Goal: Information Seeking & Learning: Learn about a topic

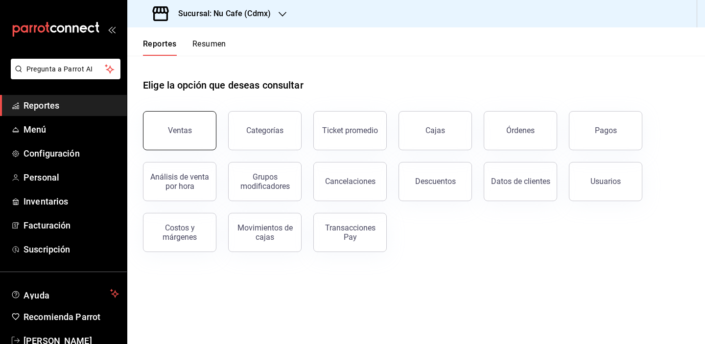
drag, startPoint x: 0, startPoint y: 0, endPoint x: 192, endPoint y: 140, distance: 237.7
click at [192, 140] on button "Ventas" at bounding box center [179, 130] width 73 height 39
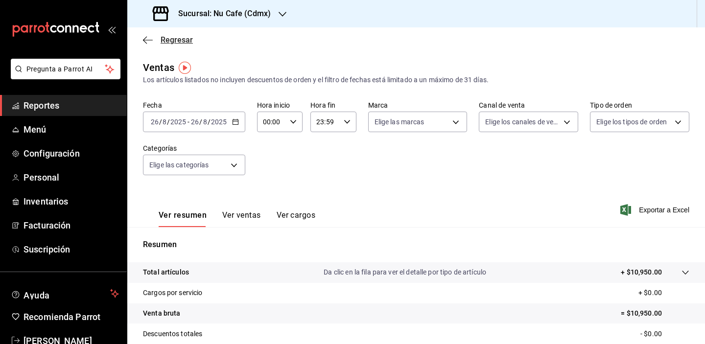
click at [170, 36] on span "Regresar" at bounding box center [177, 39] width 32 height 9
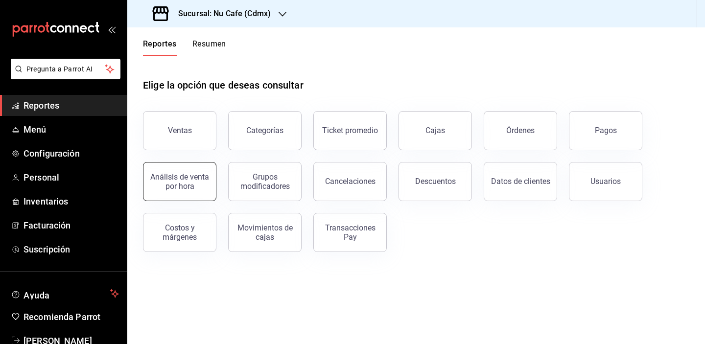
click at [195, 183] on div "Análisis de venta por hora" at bounding box center [179, 181] width 61 height 19
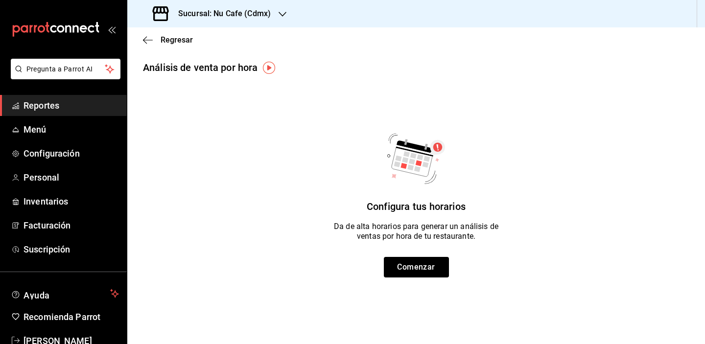
click at [176, 34] on div "Regresar" at bounding box center [416, 39] width 578 height 25
click at [177, 41] on span "Regresar" at bounding box center [177, 39] width 32 height 9
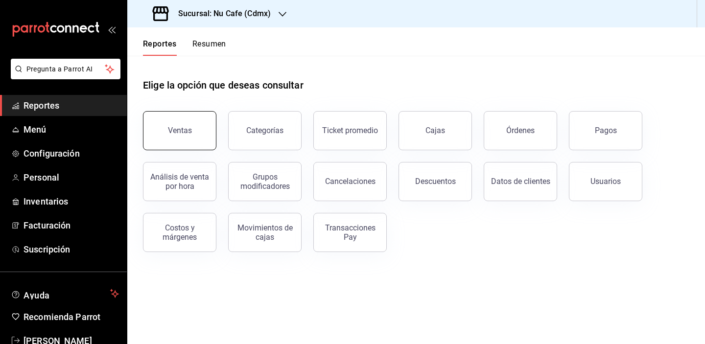
click at [194, 140] on button "Ventas" at bounding box center [179, 130] width 73 height 39
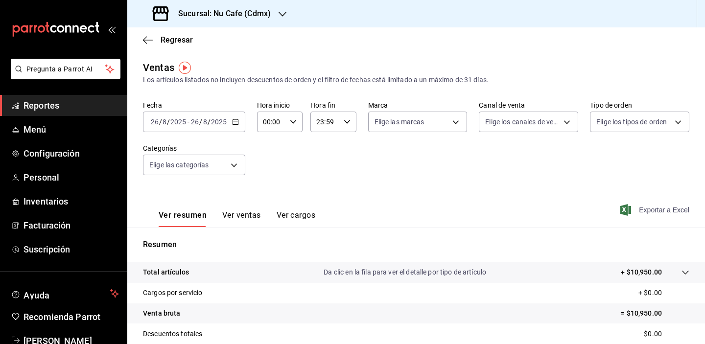
click at [624, 208] on span "Exportar a Excel" at bounding box center [656, 210] width 67 height 12
click at [520, 255] on div "Resumen Total artículos Da clic en la fila para ver el detalle por tipo de artí…" at bounding box center [416, 338] width 578 height 199
click at [531, 153] on div "Fecha 2025-08-26 26 / 8 / 2025 - 2025-08-26 26 / 8 / 2025 Hora inicio 00:00 Hor…" at bounding box center [416, 144] width 547 height 86
click at [264, 17] on h3 "Sucursal: Nu Cafe (Cdmx)" at bounding box center [220, 14] width 100 height 12
click at [238, 43] on div "Inter ([PERSON_NAME])" at bounding box center [200, 42] width 131 height 10
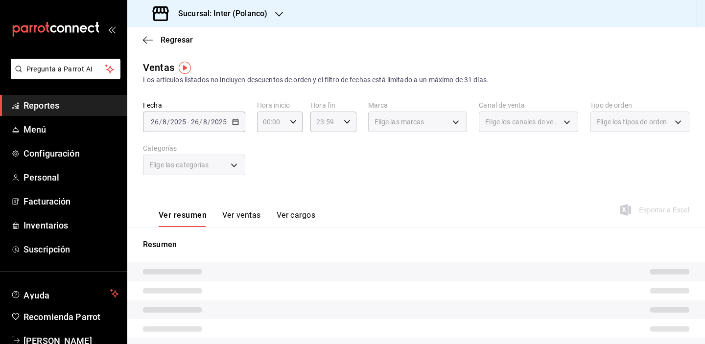
click at [366, 174] on div "Fecha 2025-08-26 26 / 8 / 2025 - 2025-08-26 26 / 8 / 2025 Hora inicio 00:00 Hor…" at bounding box center [416, 144] width 547 height 86
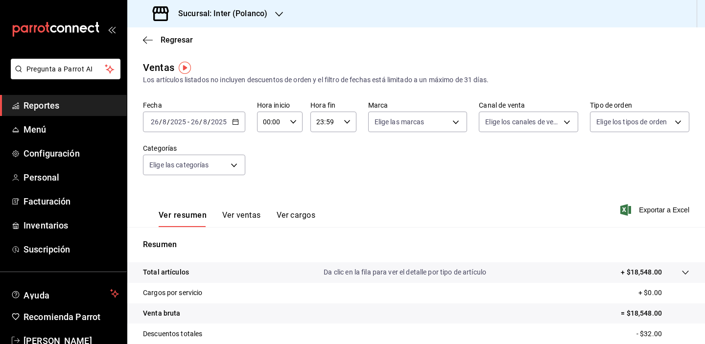
click at [272, 53] on main "Regresar Ventas Los artículos listados no incluyen descuentos de orden y el fil…" at bounding box center [416, 248] width 578 height 442
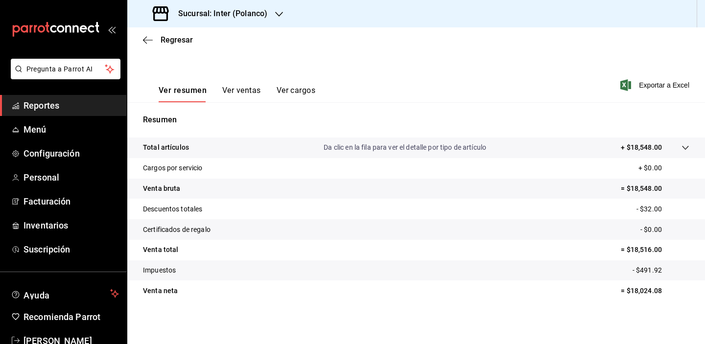
scroll to position [125, 0]
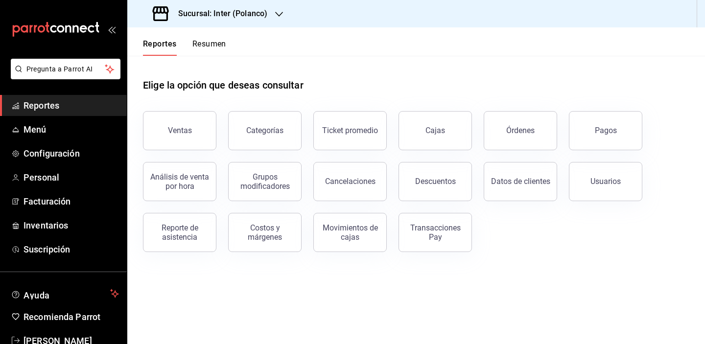
click at [370, 288] on main "Elige la opción que deseas consultar Ventas Categorías Ticket promedio Cajas Ór…" at bounding box center [416, 200] width 578 height 289
click at [230, 97] on div "Elige la opción que deseas consultar" at bounding box center [416, 78] width 547 height 44
click at [368, 73] on div "Elige la opción que deseas consultar" at bounding box center [416, 78] width 547 height 44
click at [196, 138] on button "Ventas" at bounding box center [179, 130] width 73 height 39
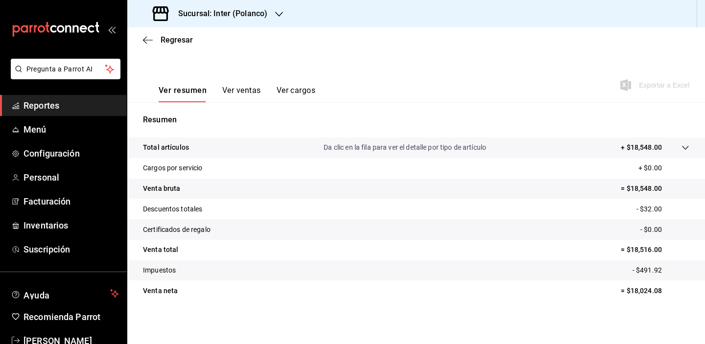
scroll to position [132, 0]
click at [178, 43] on span "Regresar" at bounding box center [177, 39] width 32 height 9
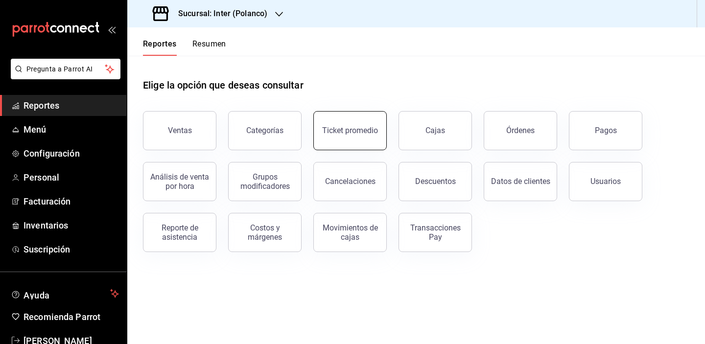
click at [356, 126] on div "Ticket promedio" at bounding box center [350, 130] width 56 height 9
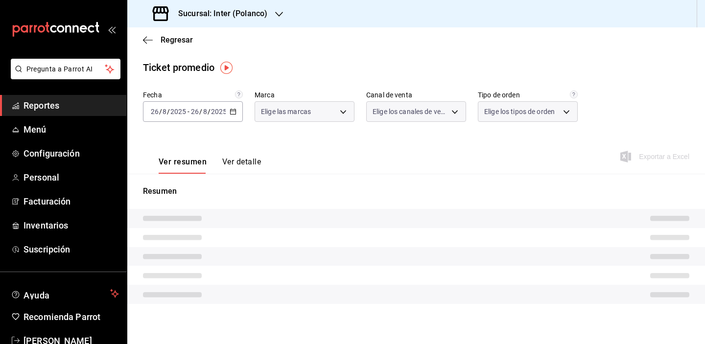
type input "a22f98e6-325f-4293-924e-6fed97b22470"
type input "PARROT,UBER_EATS,RAPPI,DIDI_FOOD,ONLINE"
type input "e7c4fbd0-add9-4c9b-8741-afc548af4a3b,EXTERNAL"
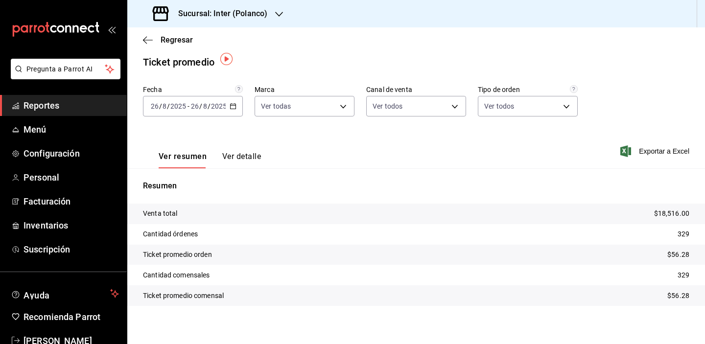
scroll to position [9, 0]
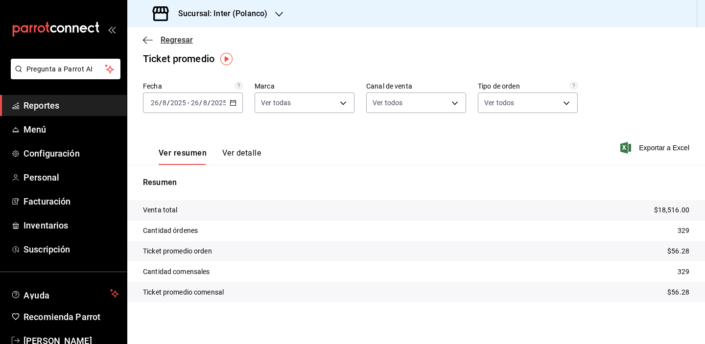
click at [173, 38] on span "Regresar" at bounding box center [177, 39] width 32 height 9
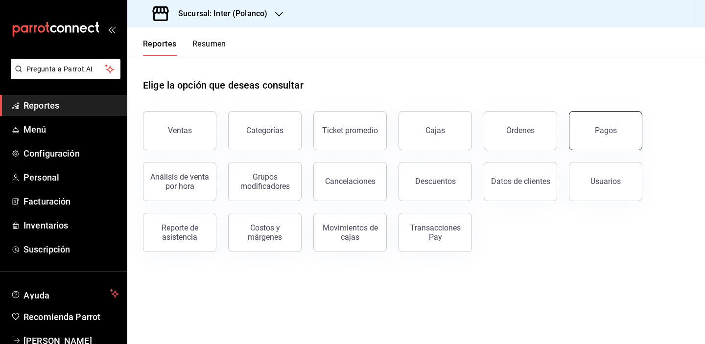
click at [611, 130] on div "Pagos" at bounding box center [606, 130] width 22 height 9
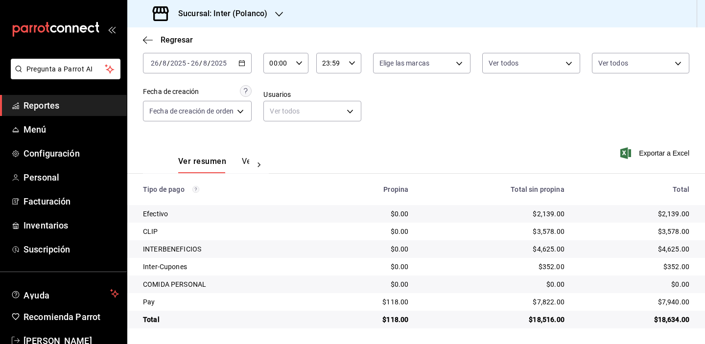
click at [576, 98] on div "Fecha 2025-08-26 26 / 8 / 2025 - 2025-08-26 26 / 8 / 2025 Hora inicio 00:00 Hor…" at bounding box center [416, 85] width 547 height 95
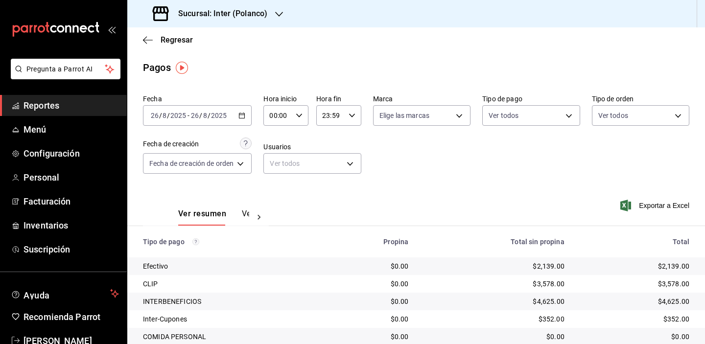
click at [581, 159] on div "Fecha 2025-08-26 26 / 8 / 2025 - 2025-08-26 26 / 8 / 2025 Hora inicio 00:00 Hor…" at bounding box center [416, 138] width 547 height 95
click at [553, 169] on div "Fecha 2025-08-26 26 / 8 / 2025 - 2025-08-26 26 / 8 / 2025 Hora inicio 00:00 Hor…" at bounding box center [416, 138] width 547 height 95
click at [442, 48] on div "Regresar" at bounding box center [416, 39] width 578 height 25
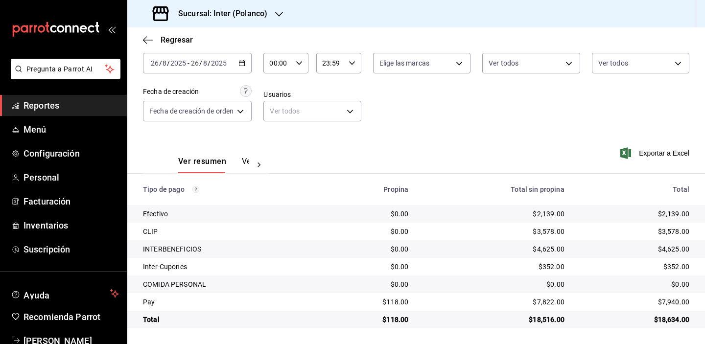
scroll to position [52, 0]
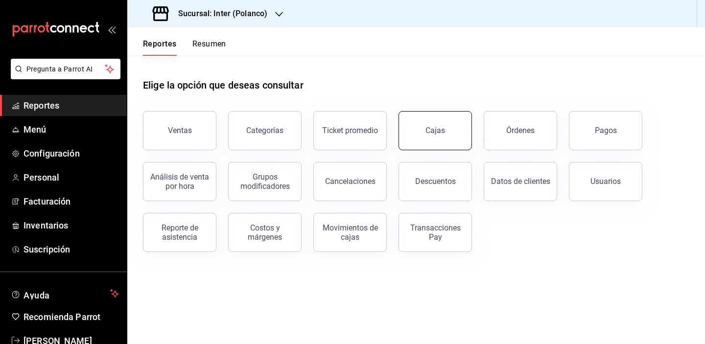
click at [419, 128] on button "Cajas" at bounding box center [435, 130] width 73 height 39
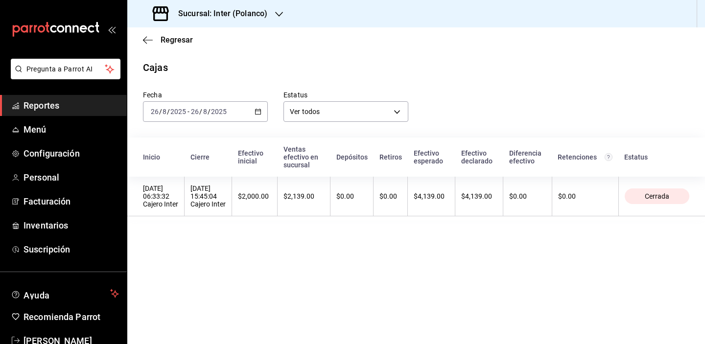
click at [172, 34] on div "Regresar" at bounding box center [416, 39] width 578 height 25
click at [175, 40] on span "Regresar" at bounding box center [177, 39] width 32 height 9
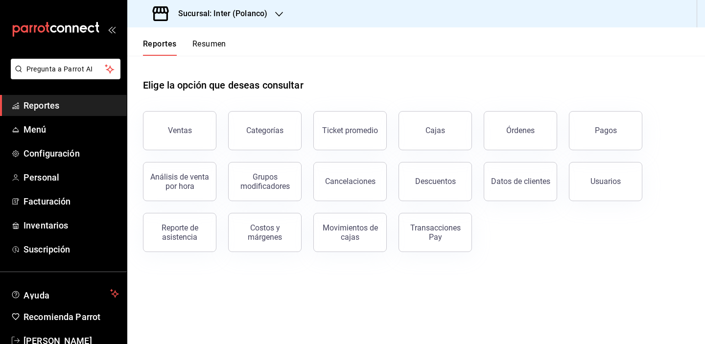
click at [218, 46] on button "Resumen" at bounding box center [210, 47] width 34 height 17
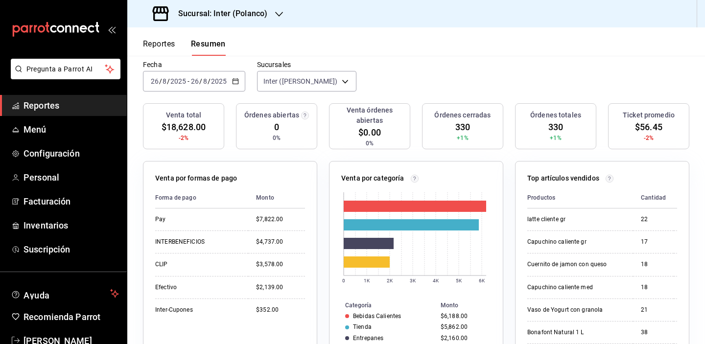
scroll to position [60, 0]
